Goal: Navigation & Orientation: Find specific page/section

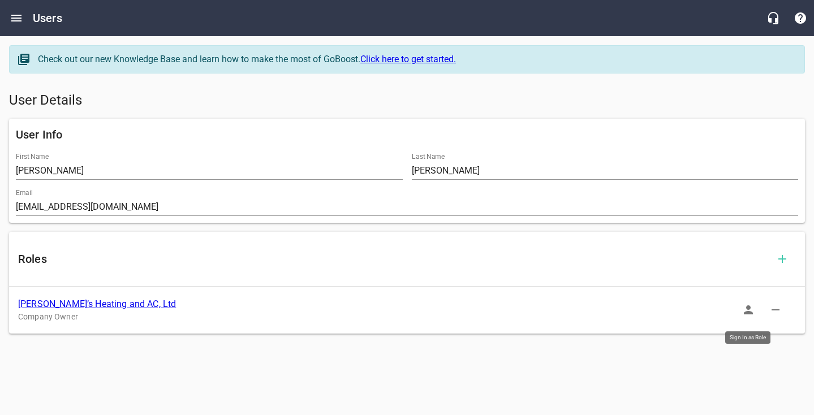
click at [748, 306] on icon "button" at bounding box center [748, 309] width 9 height 9
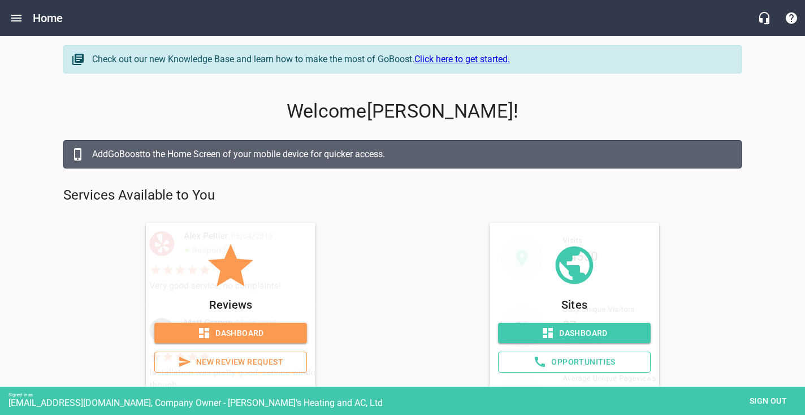
click at [521, 332] on span "Dashboard" at bounding box center [574, 333] width 135 height 14
